Goal: Check status: Check status

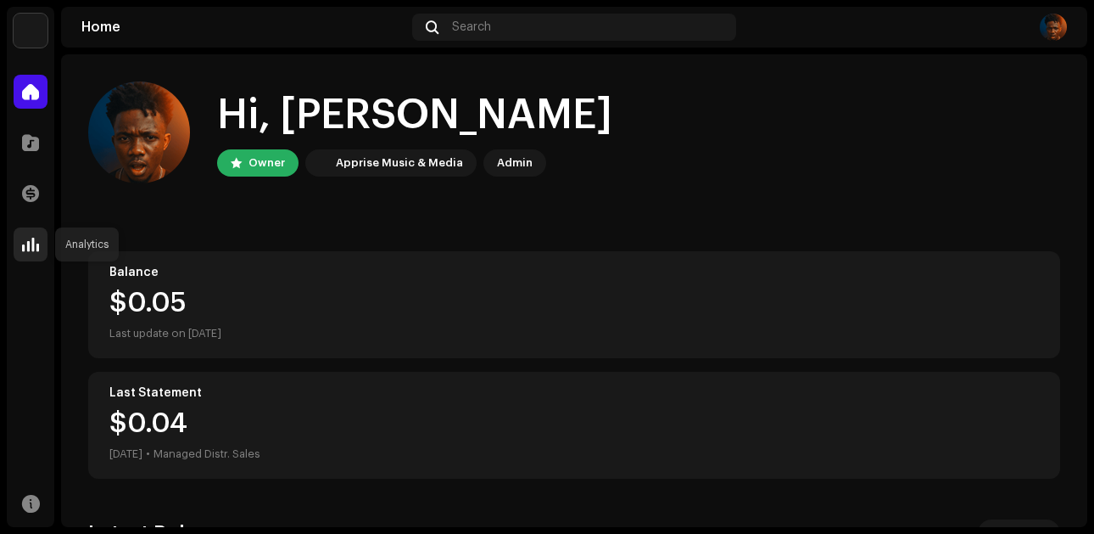
click at [39, 247] on div at bounding box center [31, 244] width 34 height 34
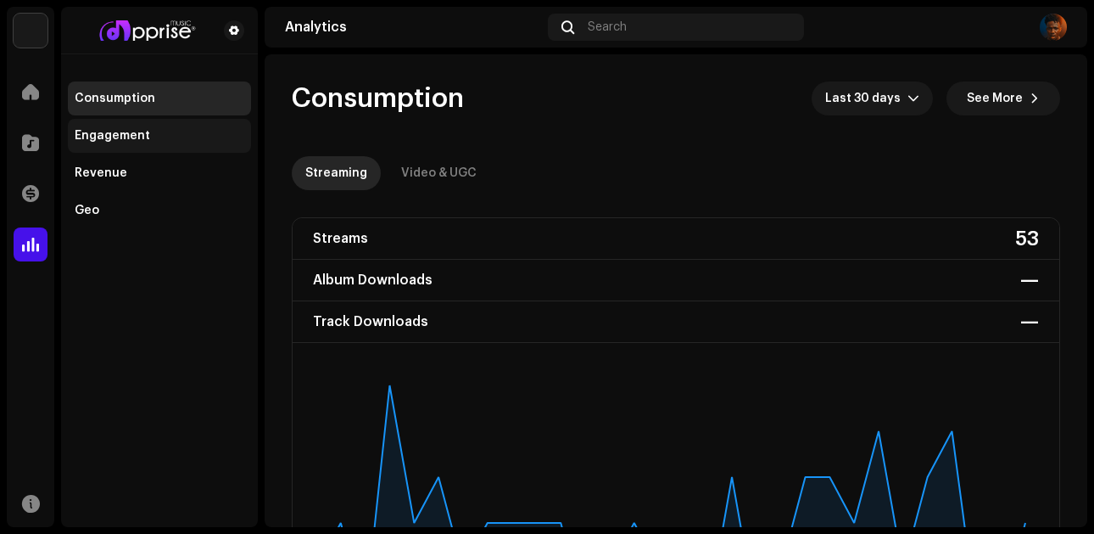
click at [120, 133] on div "Engagement" at bounding box center [112, 136] width 75 height 14
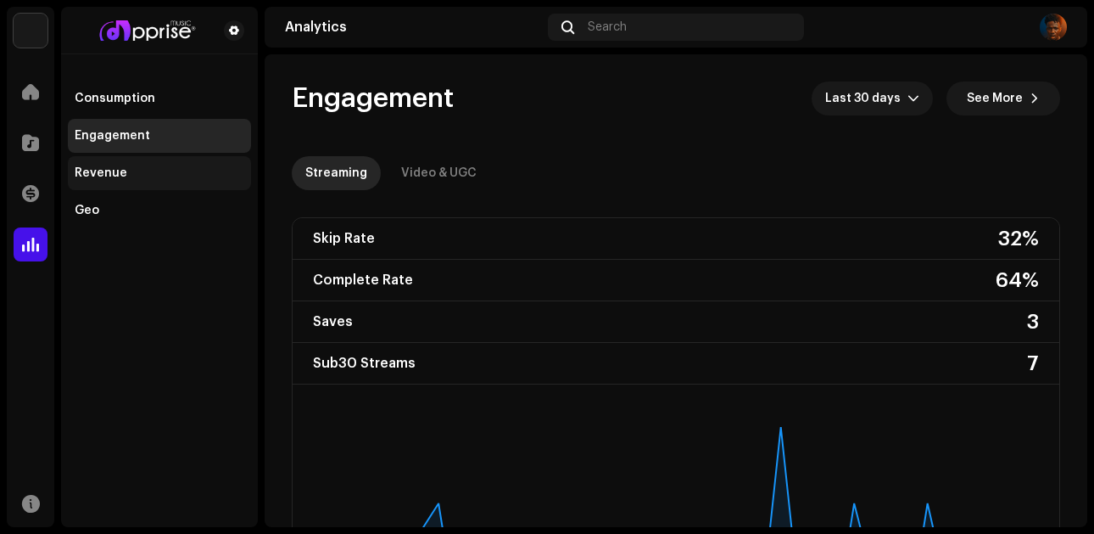
click at [102, 162] on div "Revenue" at bounding box center [159, 173] width 183 height 34
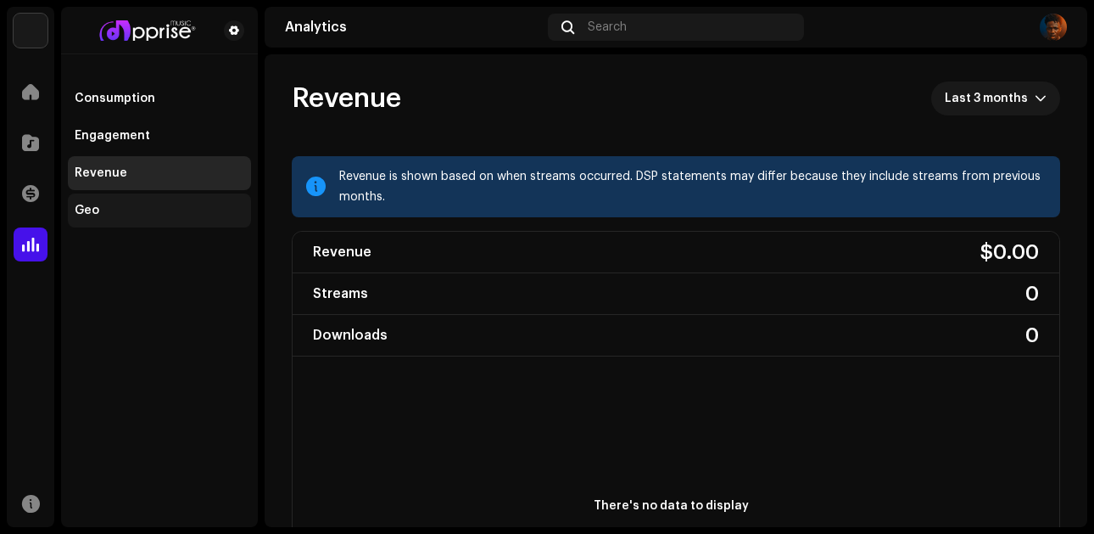
click at [94, 207] on div "Geo" at bounding box center [87, 211] width 25 height 14
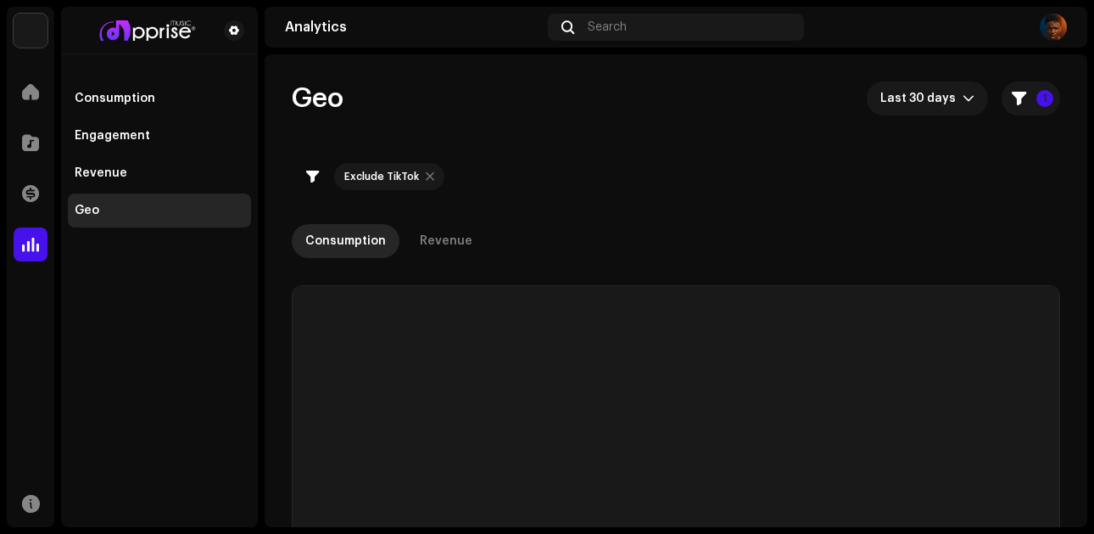
checkbox input "true"
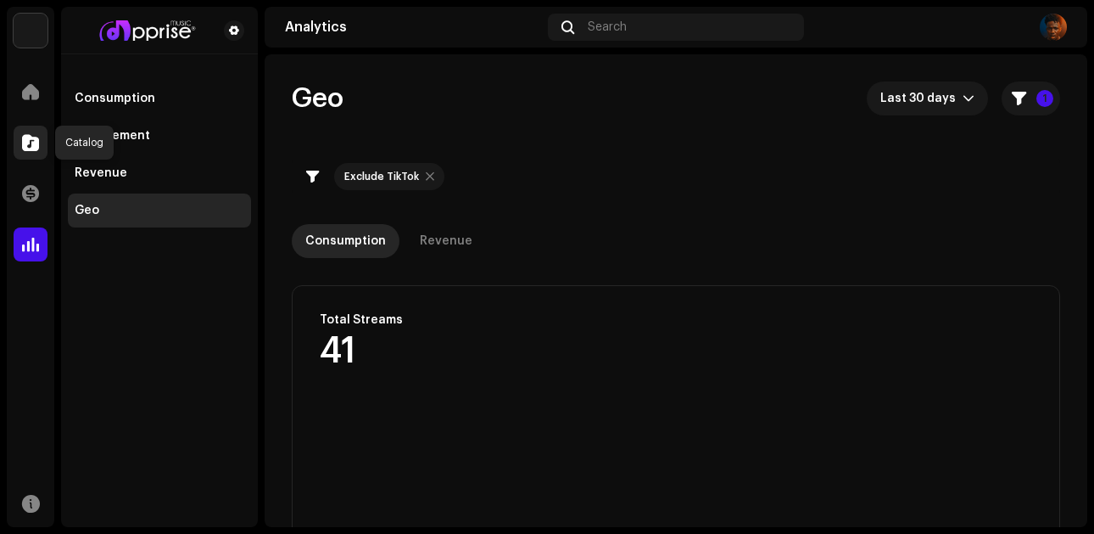
click at [36, 148] on span at bounding box center [30, 143] width 17 height 14
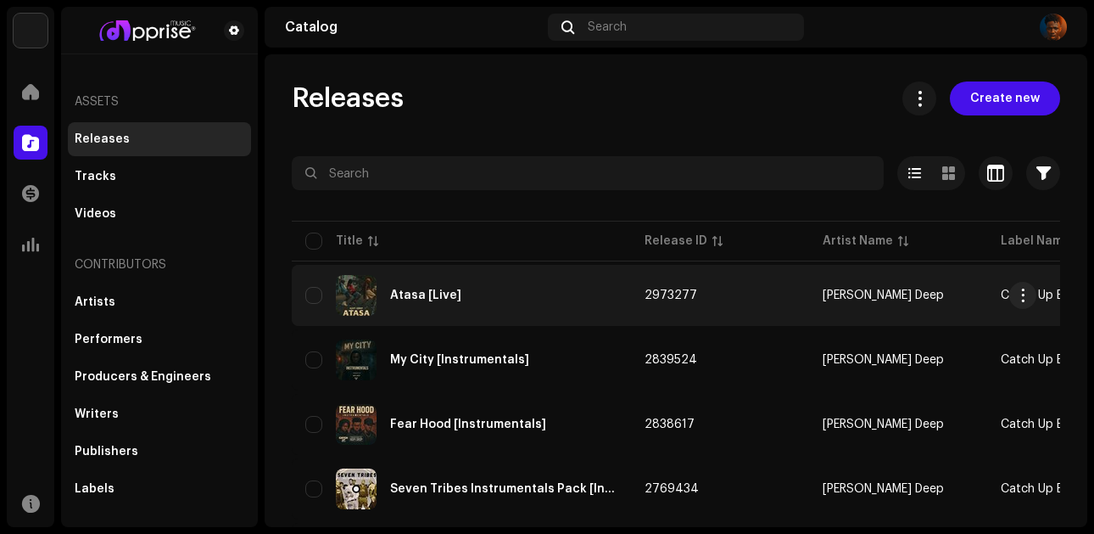
click at [729, 311] on td "2973277" at bounding box center [720, 295] width 178 height 61
click at [728, 311] on td "2973277" at bounding box center [720, 295] width 178 height 61
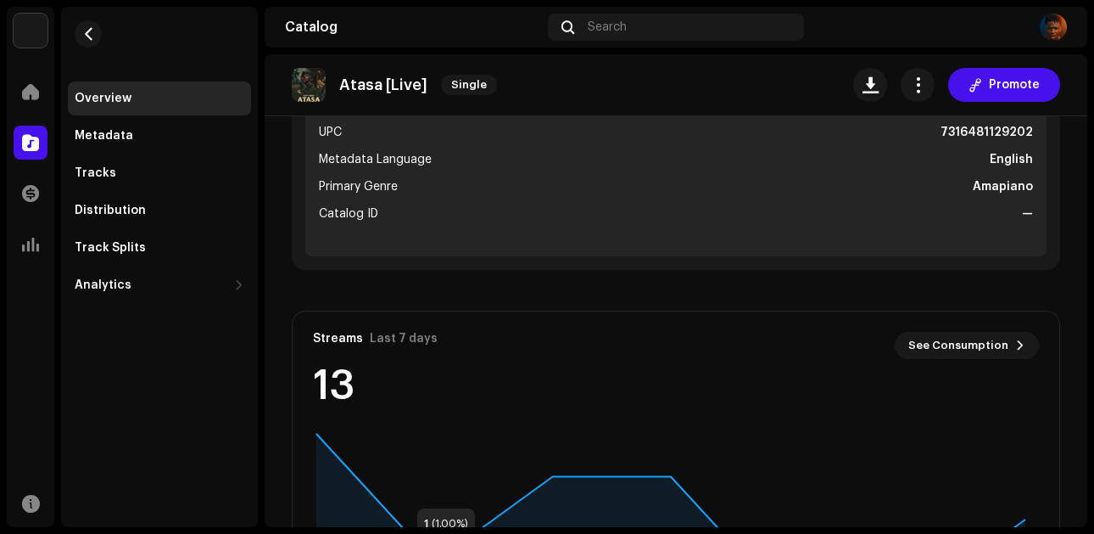
scroll to position [722, 0]
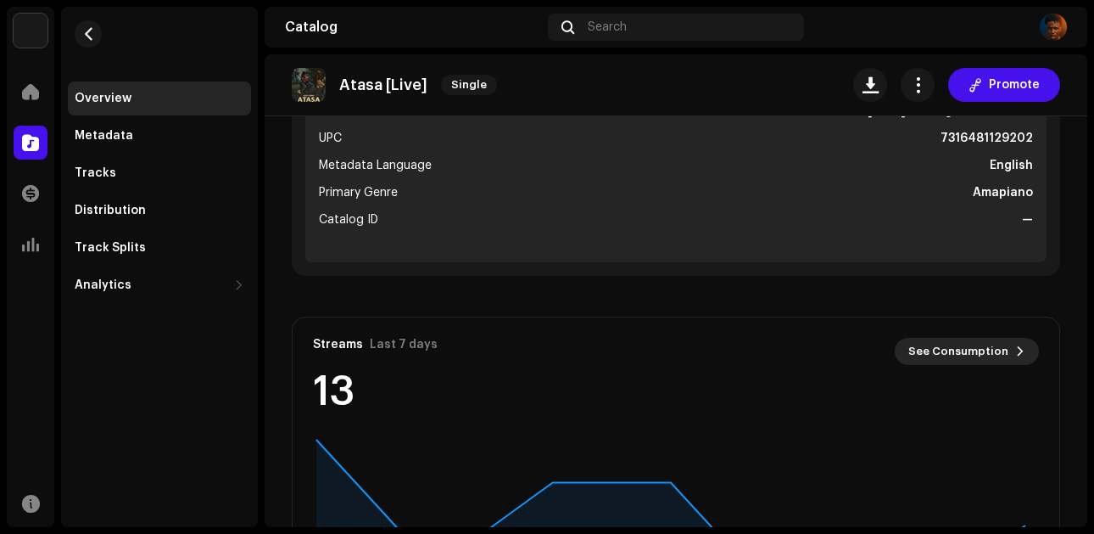
click at [908, 359] on span "See Consumption" at bounding box center [958, 351] width 100 height 34
